Goal: Information Seeking & Learning: Learn about a topic

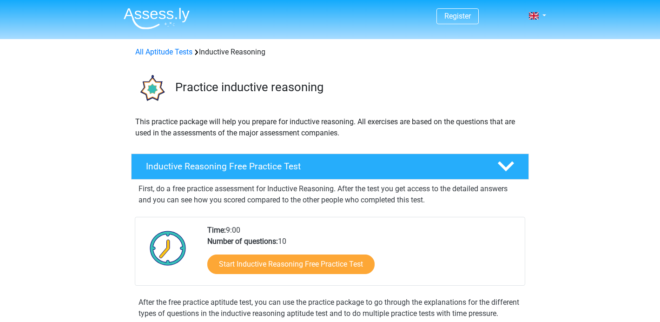
scroll to position [52, 0]
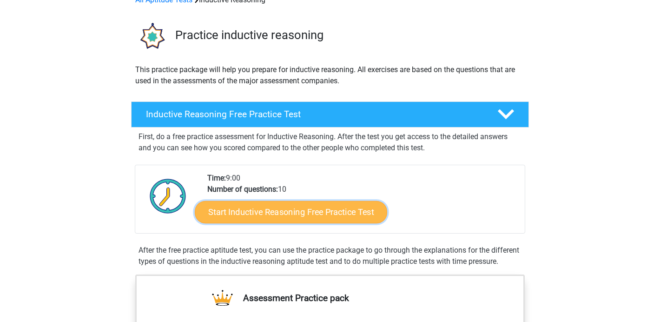
click at [279, 206] on link "Start Inductive Reasoning Free Practice Test" at bounding box center [291, 211] width 192 height 22
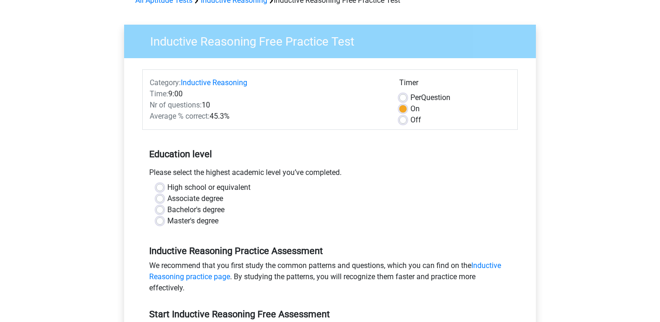
scroll to position [52, 0]
click at [200, 208] on label "Bachelor's degree" at bounding box center [195, 209] width 57 height 11
click at [164, 208] on input "Bachelor's degree" at bounding box center [159, 208] width 7 height 9
radio input "true"
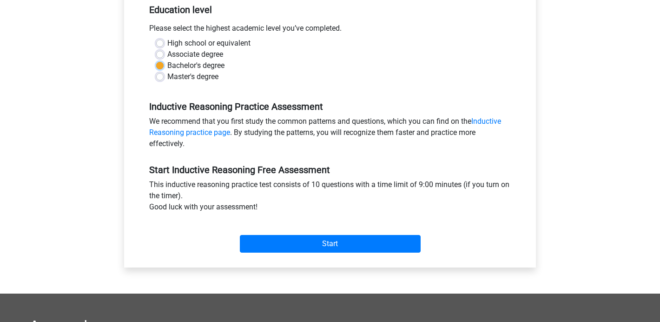
scroll to position [200, 0]
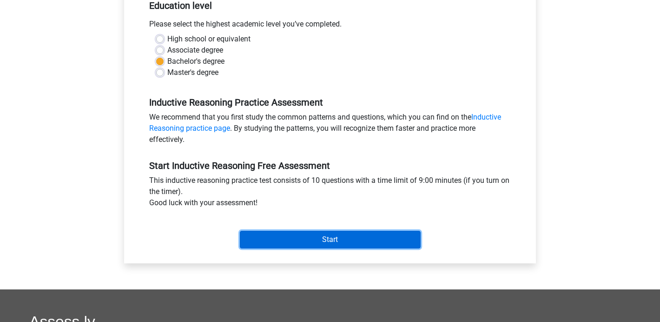
click at [270, 236] on input "Start" at bounding box center [330, 240] width 181 height 18
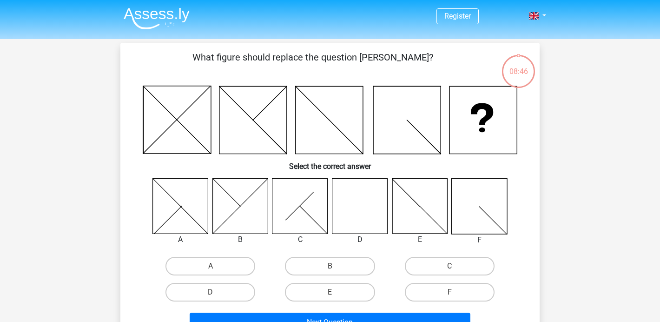
click at [369, 202] on icon at bounding box center [359, 205] width 55 height 55
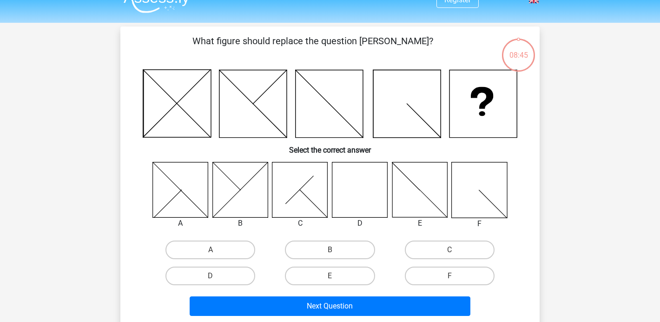
scroll to position [21, 0]
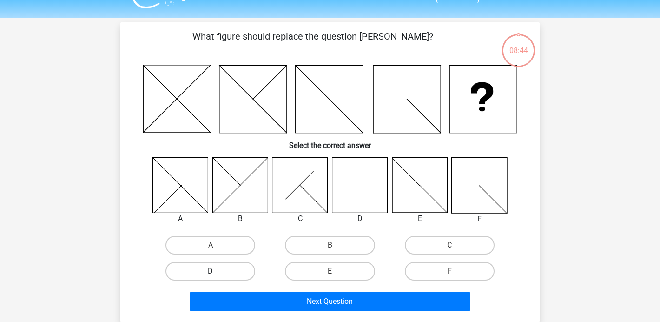
click at [244, 273] on label "D" at bounding box center [210, 271] width 90 height 19
click at [217, 273] on input "D" at bounding box center [214, 274] width 6 height 6
radio input "true"
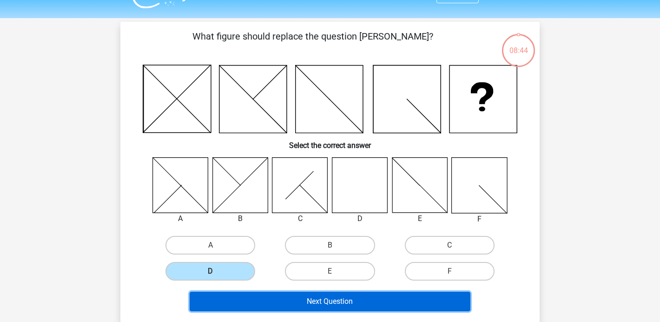
click at [274, 294] on button "Next Question" at bounding box center [330, 301] width 281 height 20
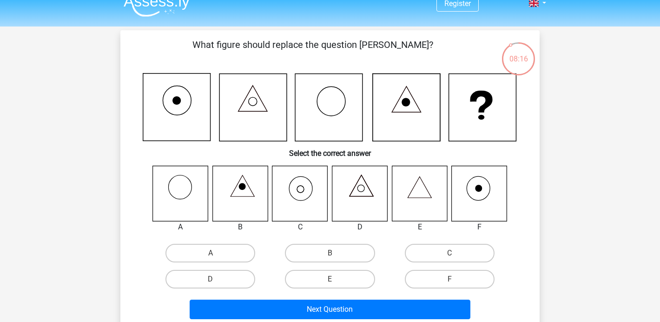
scroll to position [13, 0]
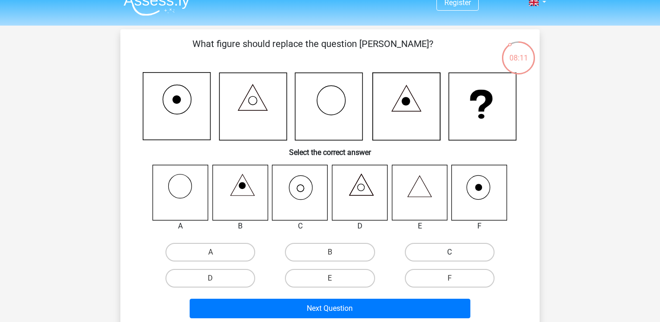
click at [427, 251] on label "C" at bounding box center [450, 252] width 90 height 19
click at [449, 252] on input "C" at bounding box center [452, 255] width 6 height 6
radio input "true"
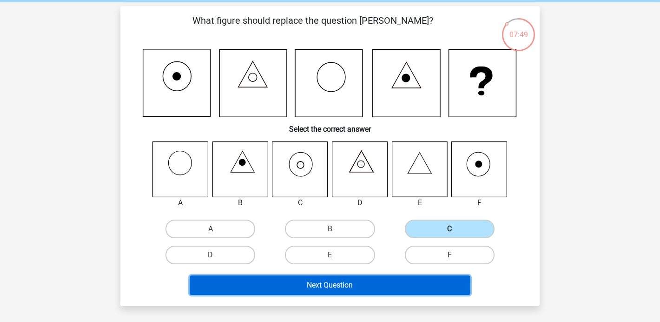
click at [379, 282] on button "Next Question" at bounding box center [330, 285] width 281 height 20
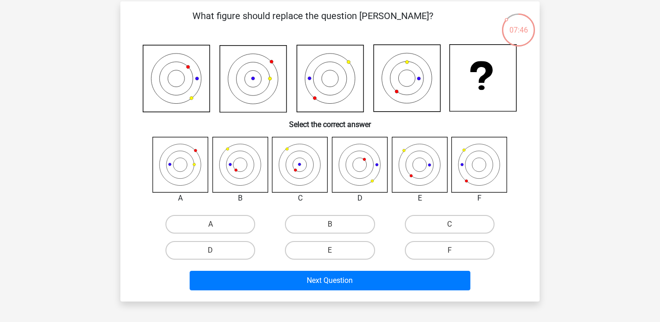
scroll to position [35, 0]
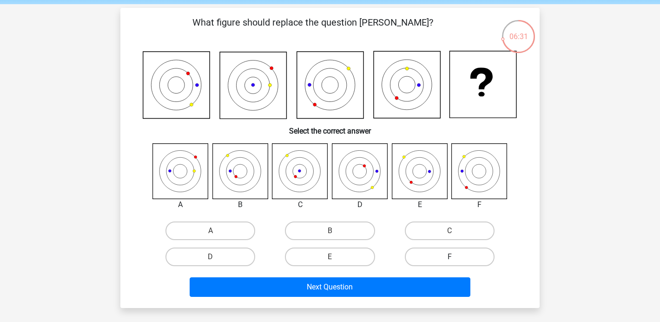
click at [417, 254] on label "F" at bounding box center [450, 256] width 90 height 19
click at [449, 257] on input "F" at bounding box center [452, 260] width 6 height 6
radio input "true"
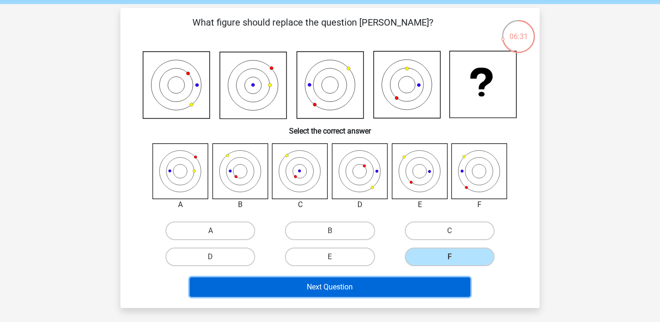
click at [406, 286] on button "Next Question" at bounding box center [330, 287] width 281 height 20
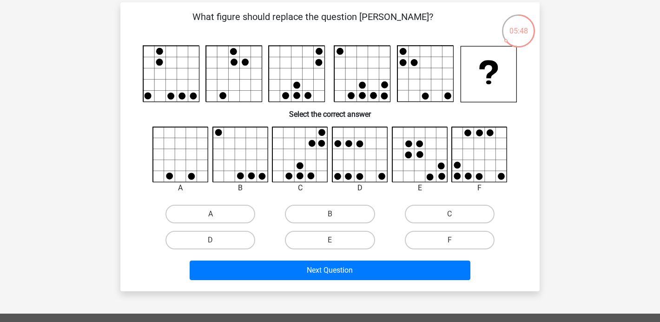
scroll to position [41, 0]
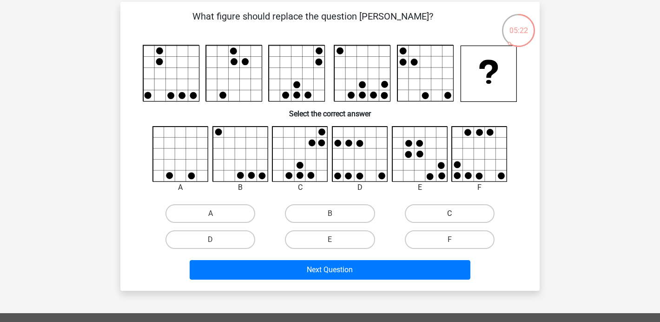
click at [434, 211] on label "C" at bounding box center [450, 213] width 90 height 19
click at [449, 213] on input "C" at bounding box center [452, 216] width 6 height 6
radio input "true"
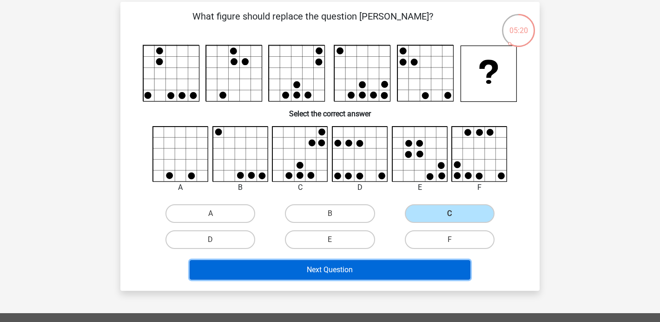
click at [396, 270] on button "Next Question" at bounding box center [330, 270] width 281 height 20
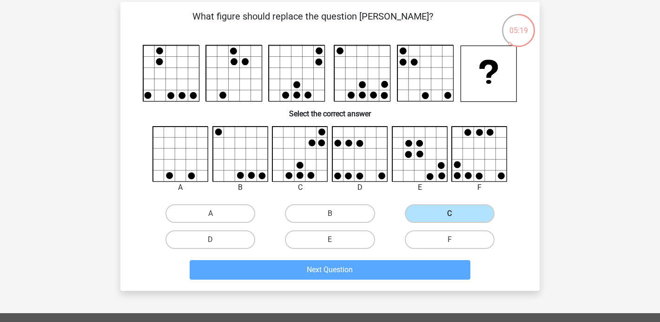
scroll to position [43, 0]
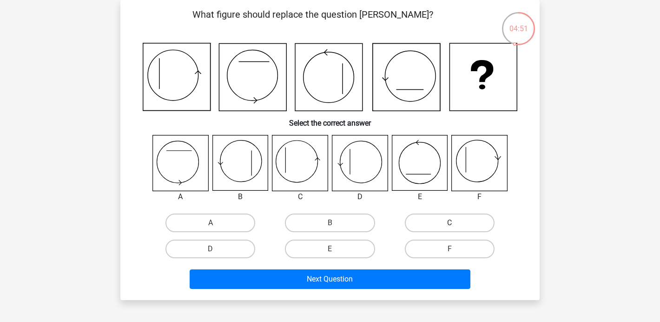
click at [436, 217] on label "C" at bounding box center [450, 222] width 90 height 19
click at [449, 223] on input "C" at bounding box center [452, 226] width 6 height 6
radio input "true"
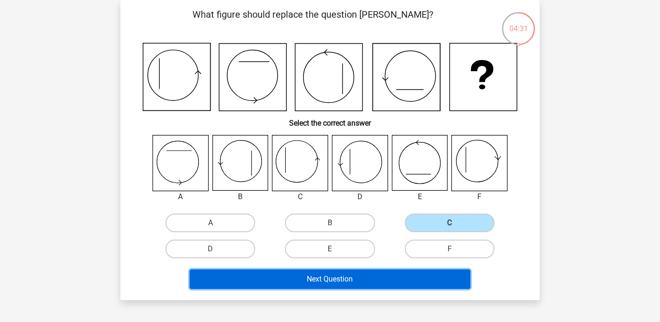
click at [401, 287] on button "Next Question" at bounding box center [330, 279] width 281 height 20
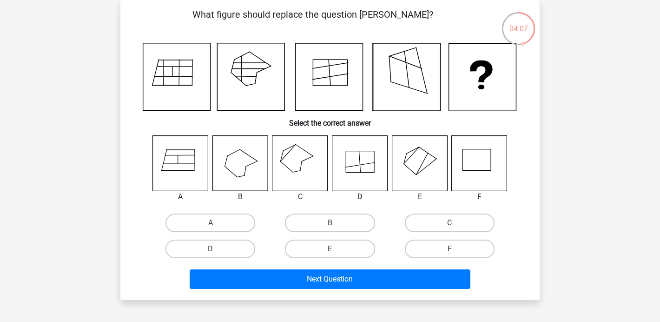
click at [303, 167] on icon at bounding box center [299, 162] width 55 height 55
click at [422, 216] on label "C" at bounding box center [450, 222] width 90 height 19
click at [449, 223] on input "C" at bounding box center [452, 226] width 6 height 6
radio input "true"
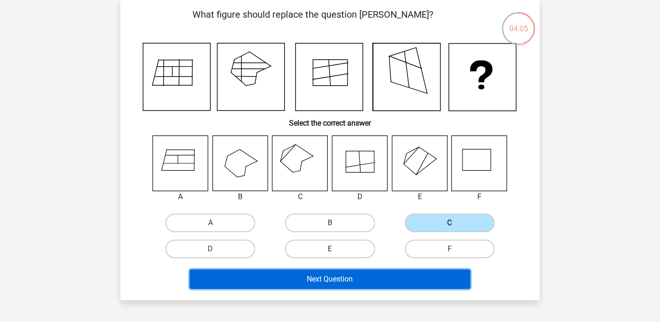
click at [416, 277] on button "Next Question" at bounding box center [330, 279] width 281 height 20
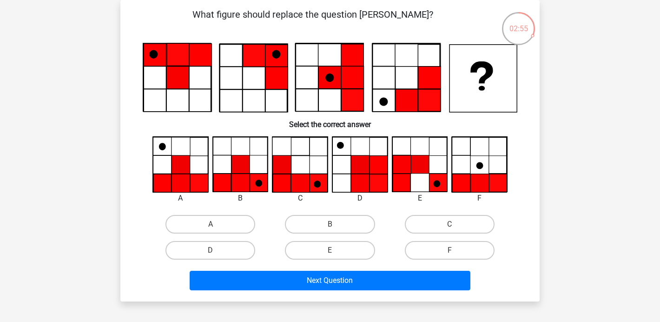
click at [305, 213] on div "B" at bounding box center [329, 224] width 119 height 26
click at [308, 220] on label "B" at bounding box center [330, 224] width 90 height 19
click at [330, 224] on input "B" at bounding box center [333, 227] width 6 height 6
radio input "true"
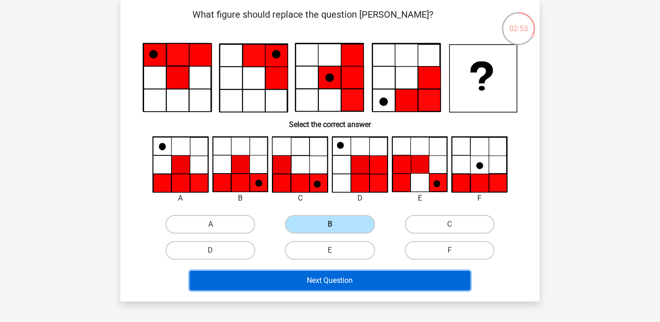
click at [325, 289] on button "Next Question" at bounding box center [330, 280] width 281 height 20
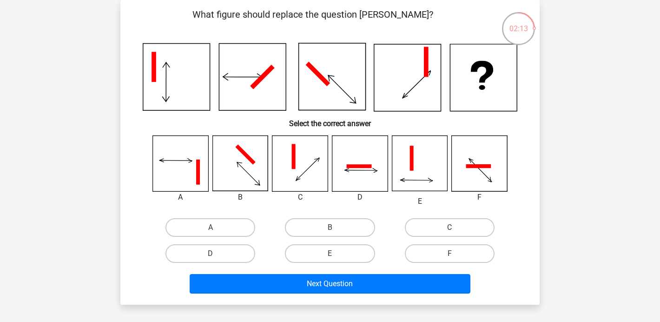
click at [244, 166] on icon at bounding box center [239, 163] width 55 height 55
click at [323, 222] on label "B" at bounding box center [330, 227] width 90 height 19
click at [330, 227] on input "B" at bounding box center [333, 230] width 6 height 6
radio input "true"
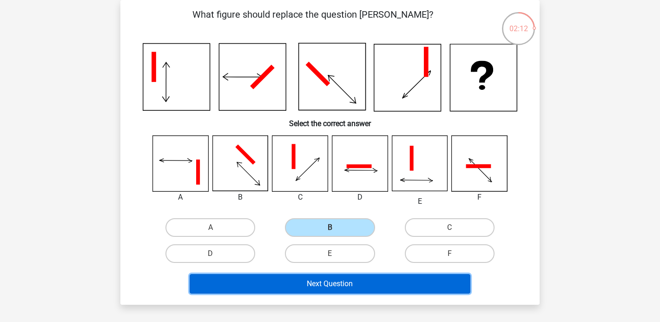
click at [339, 275] on button "Next Question" at bounding box center [330, 284] width 281 height 20
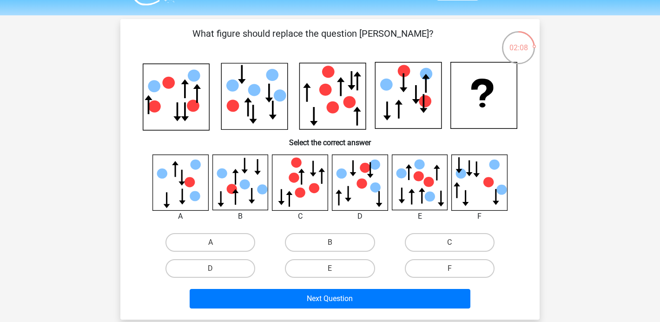
scroll to position [29, 0]
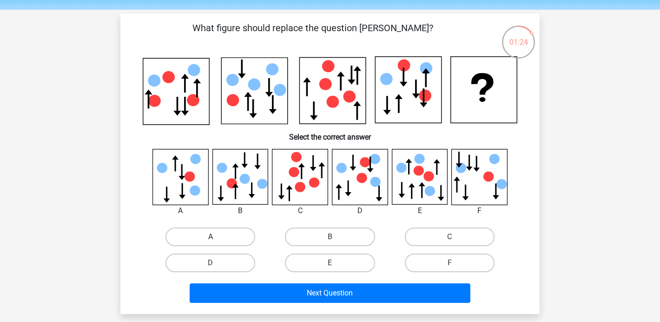
click at [216, 232] on label "A" at bounding box center [210, 236] width 90 height 19
click at [216, 237] on input "A" at bounding box center [214, 240] width 6 height 6
radio input "true"
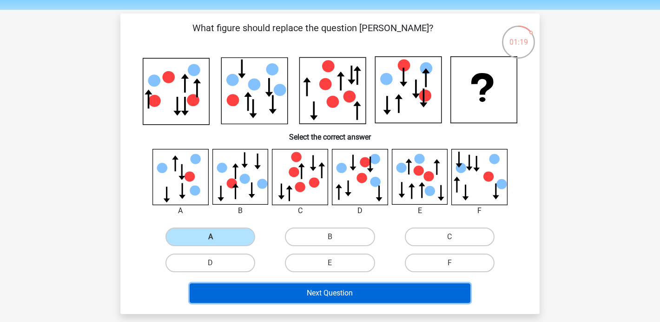
click at [296, 290] on button "Next Question" at bounding box center [330, 293] width 281 height 20
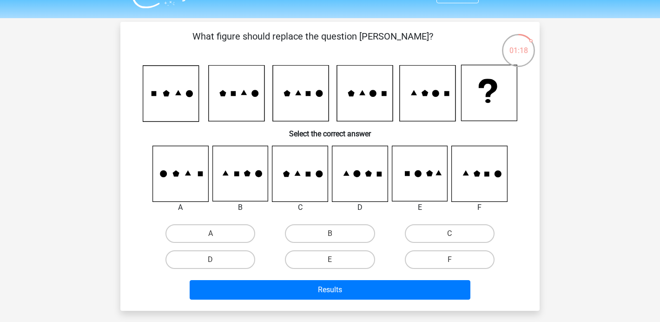
scroll to position [20, 0]
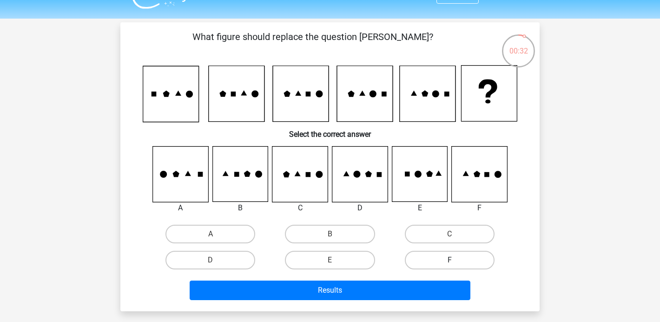
click at [448, 254] on label "F" at bounding box center [450, 260] width 90 height 19
click at [449, 260] on input "F" at bounding box center [452, 263] width 6 height 6
radio input "true"
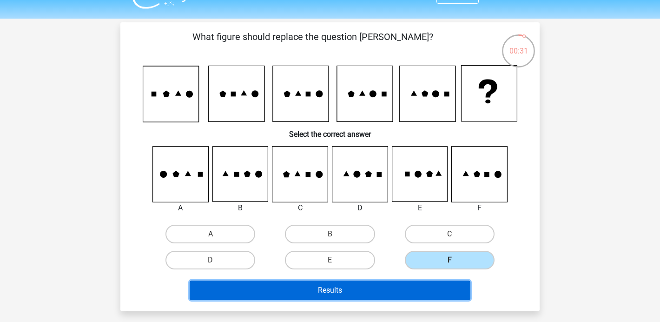
click at [442, 283] on button "Results" at bounding box center [330, 290] width 281 height 20
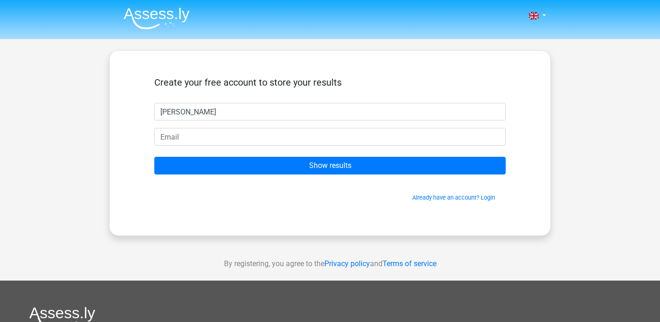
type input "sam"
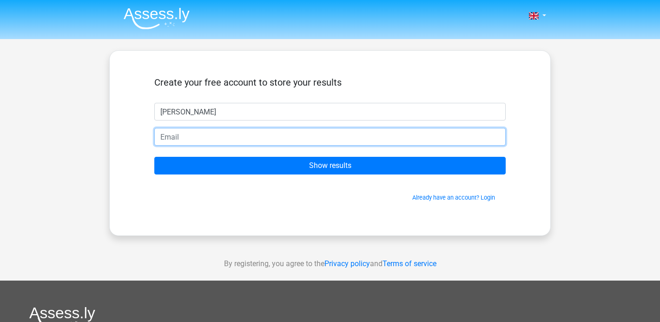
click at [187, 136] on input "email" at bounding box center [329, 137] width 351 height 18
type input "sam.ando24@gmail.com"
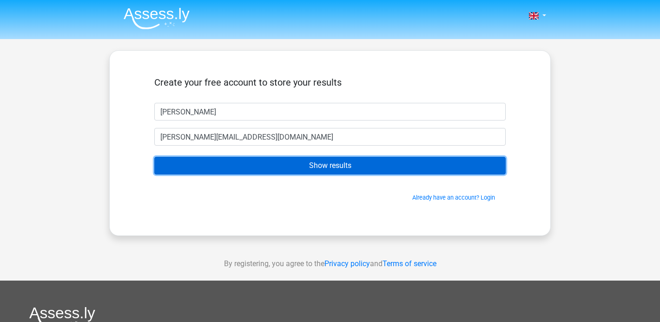
click at [273, 164] on input "Show results" at bounding box center [329, 166] width 351 height 18
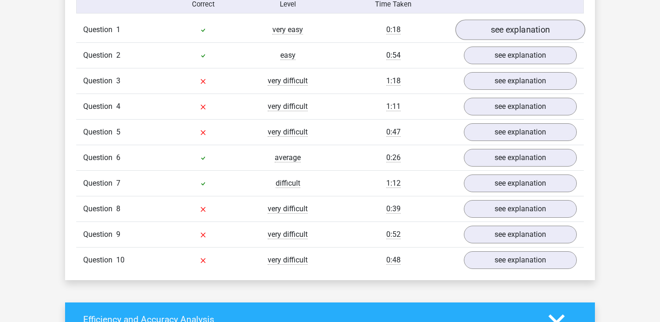
scroll to position [773, 0]
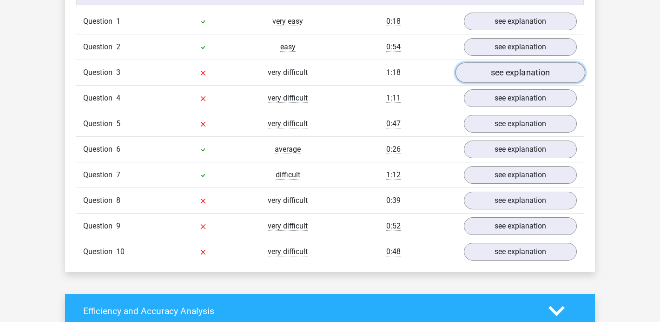
click at [509, 71] on link "see explanation" at bounding box center [520, 73] width 130 height 20
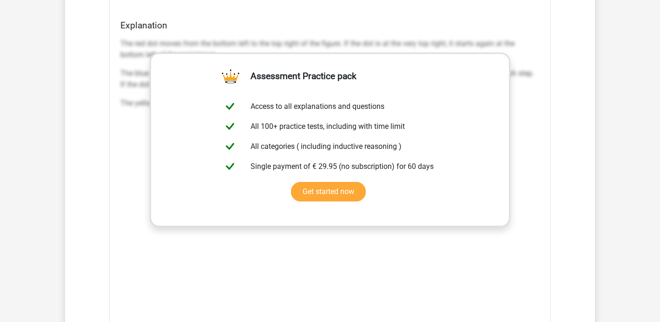
scroll to position [1277, 0]
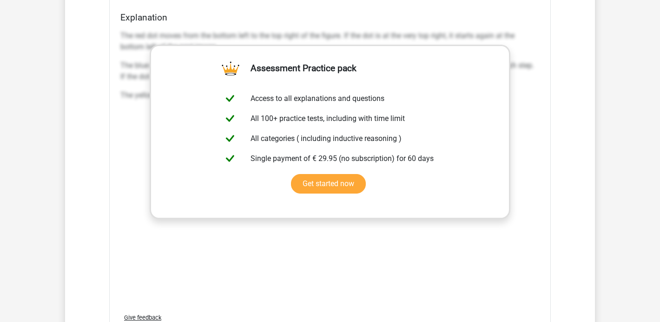
click at [510, 135] on div "The red dot moves from the bottom left to the top right of the figure. If the d…" at bounding box center [329, 165] width 419 height 279
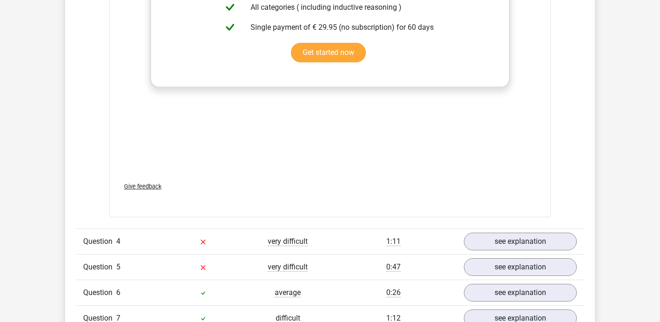
scroll to position [1558, 0]
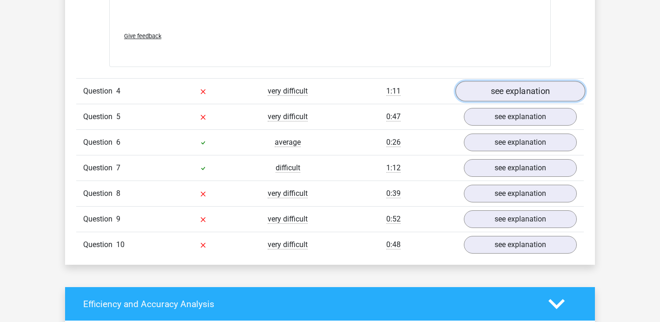
click at [509, 91] on link "see explanation" at bounding box center [520, 91] width 130 height 20
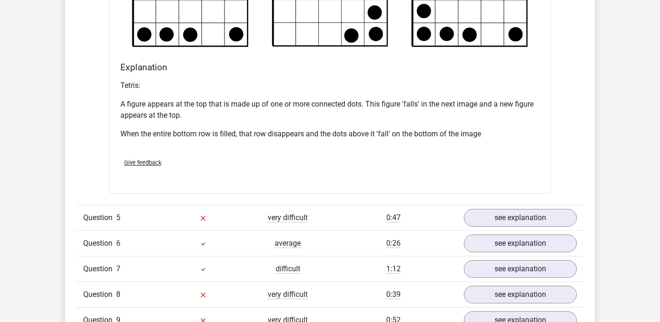
scroll to position [2015, 0]
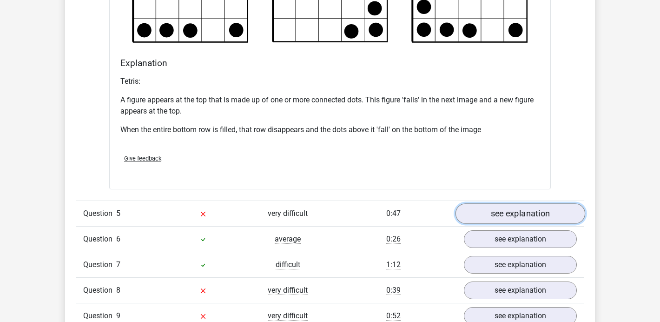
click at [475, 212] on link "see explanation" at bounding box center [520, 213] width 130 height 20
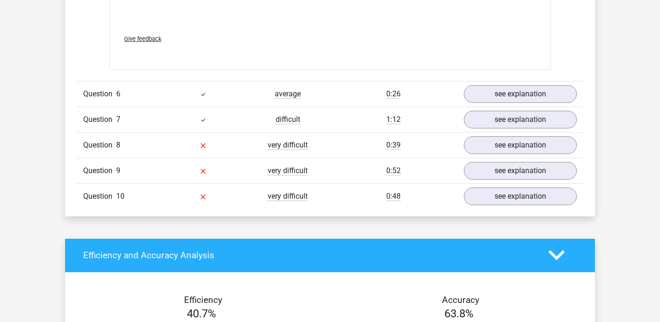
scroll to position [2937, 0]
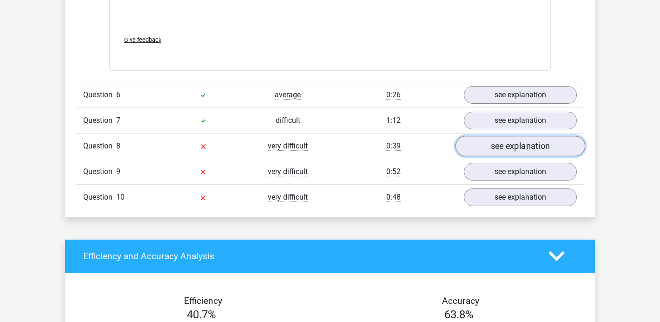
click at [490, 141] on link "see explanation" at bounding box center [520, 146] width 130 height 20
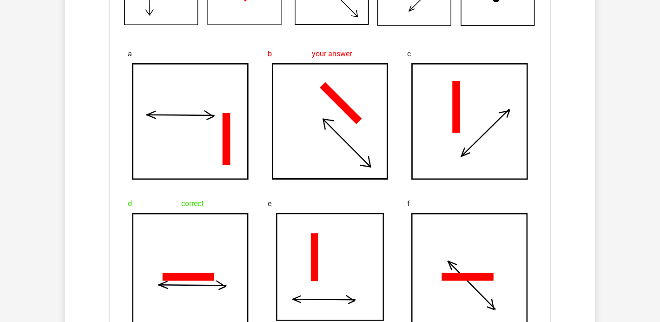
scroll to position [3614, 0]
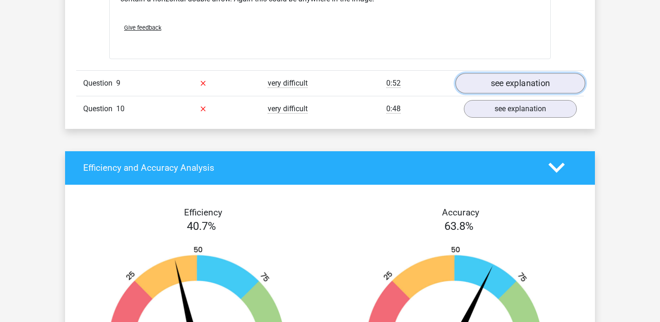
click at [502, 87] on link "see explanation" at bounding box center [520, 83] width 130 height 20
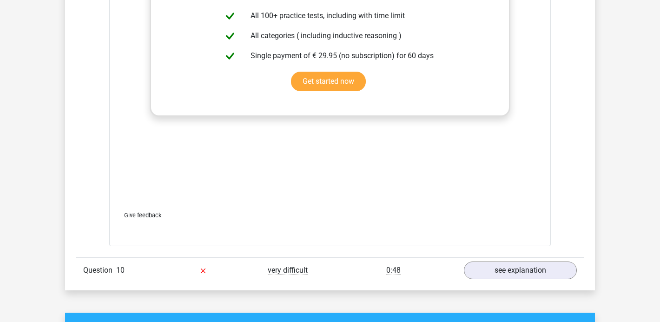
scroll to position [4439, 0]
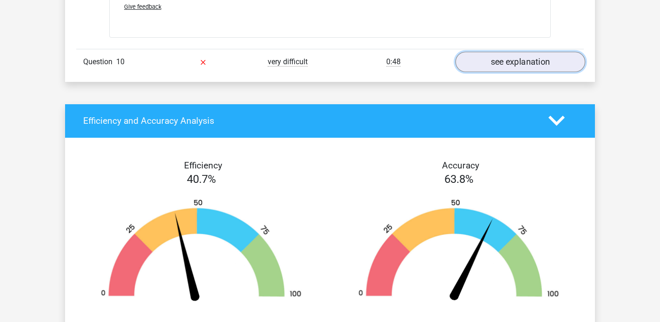
click at [534, 70] on link "see explanation" at bounding box center [520, 62] width 130 height 20
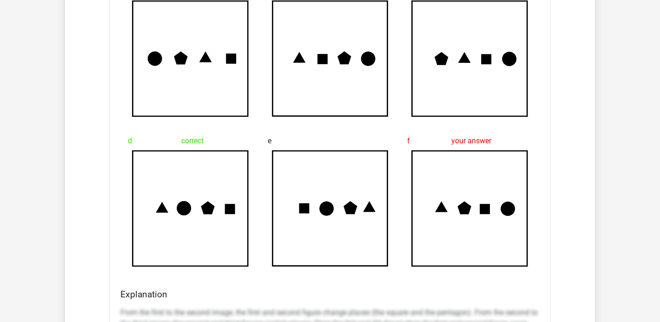
scroll to position [4650, 0]
